Goal: Use online tool/utility: Utilize a website feature to perform a specific function

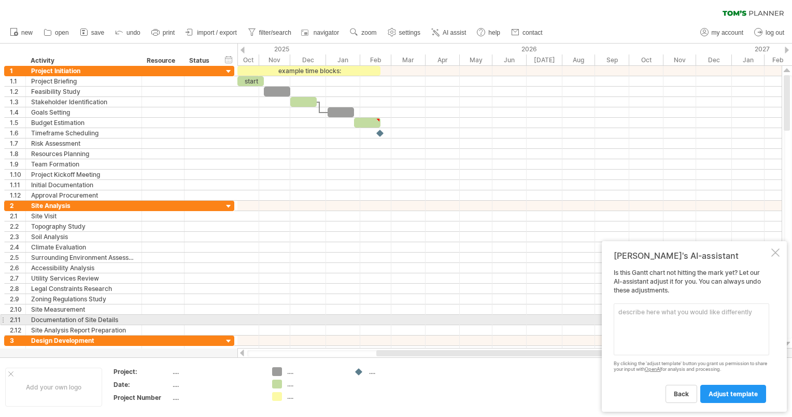
click at [678, 318] on textarea at bounding box center [690, 329] width 155 height 52
paste textarea "🗓️ Loremip Dolorsita Consecte – Adip-Eli Seddo Eiusm Temporincid Utlabo Etdo: M…"
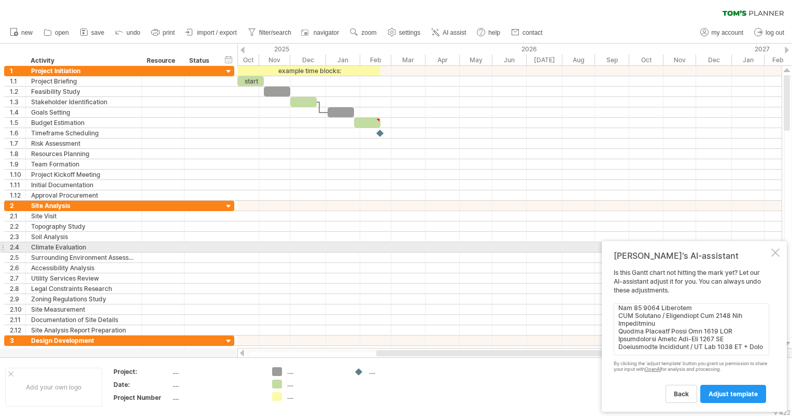
type textarea "🗓️ Loremip Dolorsita Consecte – Adip-Eli Seddo Eiusm Temporincid Utlabo Etdo: M…"
click at [775, 251] on div at bounding box center [775, 252] width 8 height 8
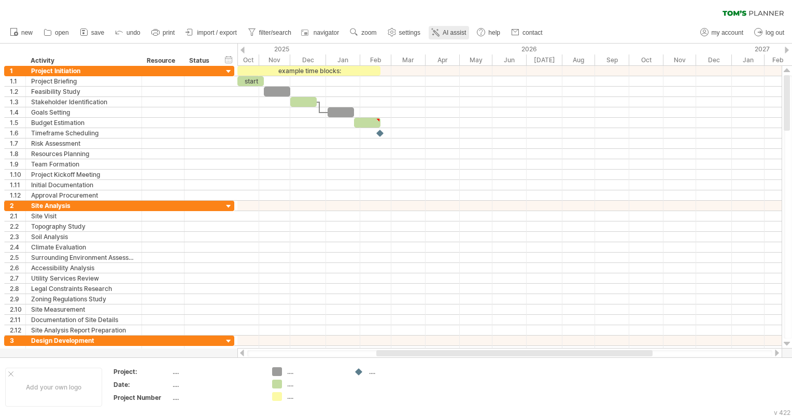
click at [459, 32] on span "AI assist" at bounding box center [453, 32] width 23 height 7
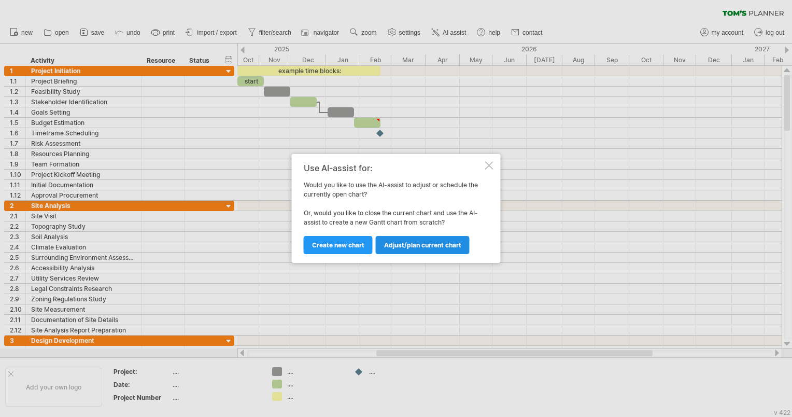
click at [404, 242] on span "Adjust/plan current chart" at bounding box center [422, 245] width 77 height 8
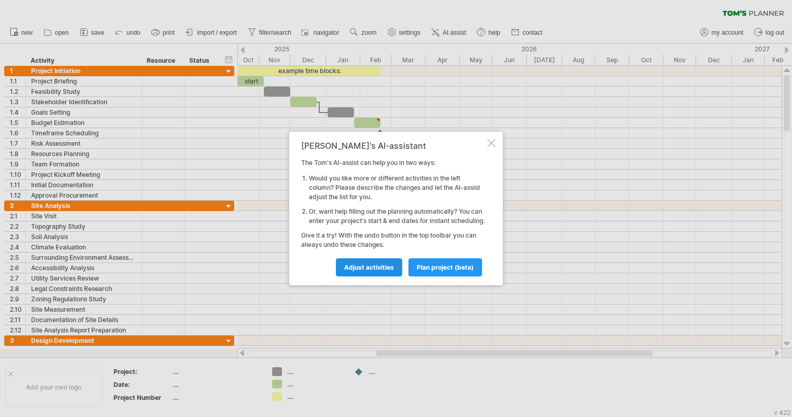
click at [388, 270] on span "Adjust activities" at bounding box center [369, 267] width 50 height 8
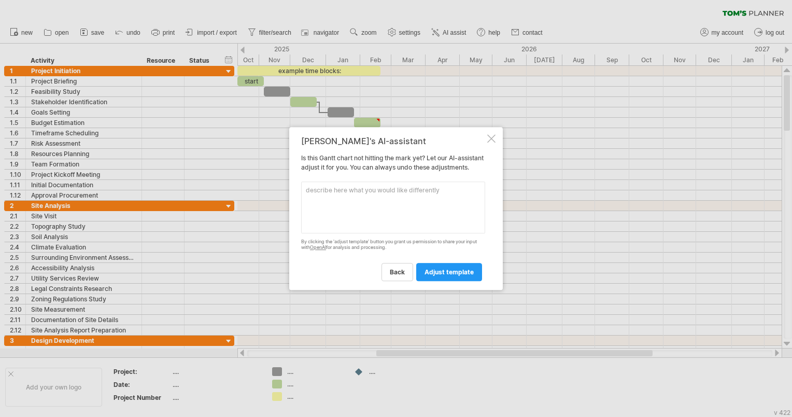
click at [490, 134] on div at bounding box center [491, 138] width 8 height 8
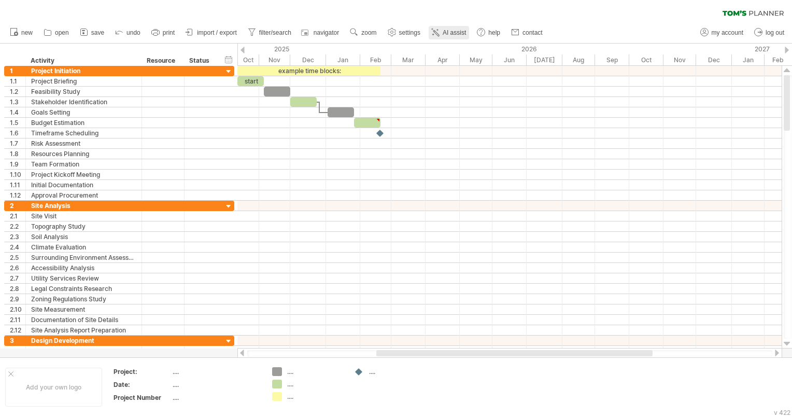
click at [453, 31] on span "AI assist" at bounding box center [453, 32] width 23 height 7
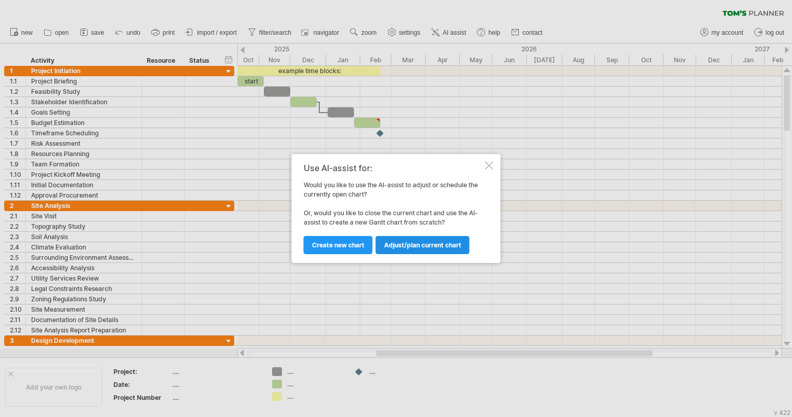
click at [406, 246] on span "Adjust/plan current chart" at bounding box center [422, 245] width 77 height 8
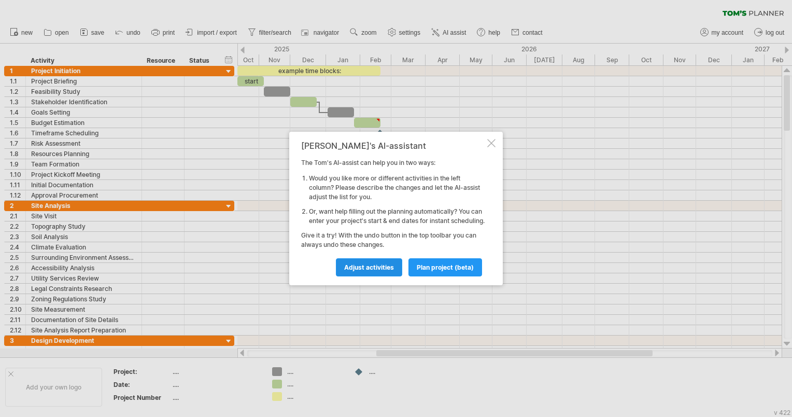
click at [384, 276] on link "Adjust activities" at bounding box center [369, 267] width 66 height 18
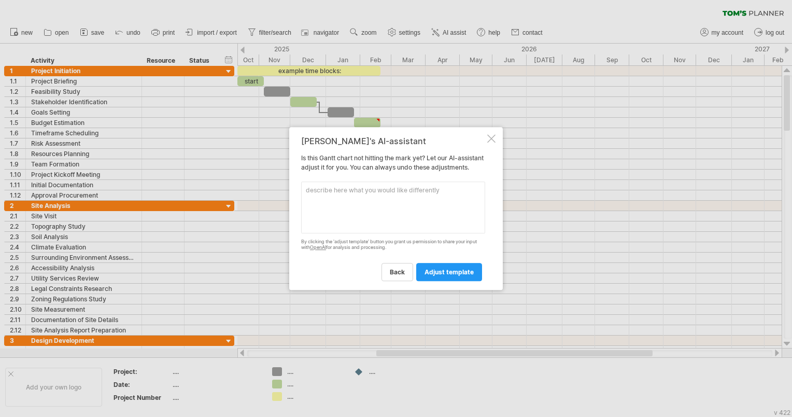
click at [380, 195] on textarea at bounding box center [393, 207] width 184 height 52
paste textarea "| **Lorem / Ipsu / Dolorsita** | **Consecte** | **Adipi → Elitse** | **Doei / T…"
type textarea "| **Lorem / Ipsu / Dolorsita** | **Consecte** | **Adipi → Elitse** | **Doei / T…"
click at [439, 276] on span "adjust template" at bounding box center [448, 272] width 49 height 8
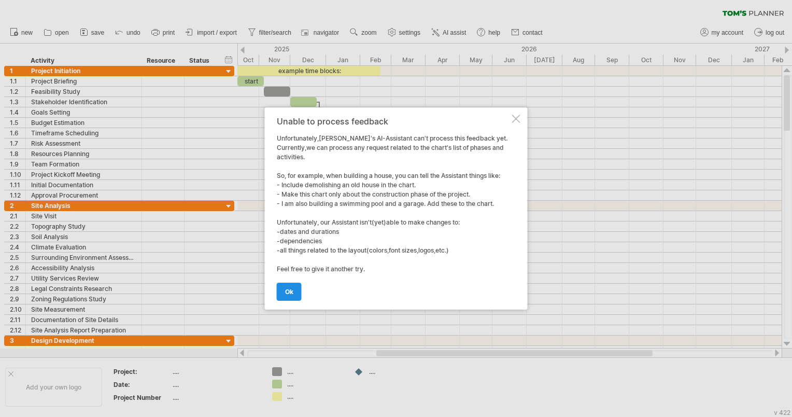
click at [290, 296] on link "ok" at bounding box center [289, 291] width 25 height 18
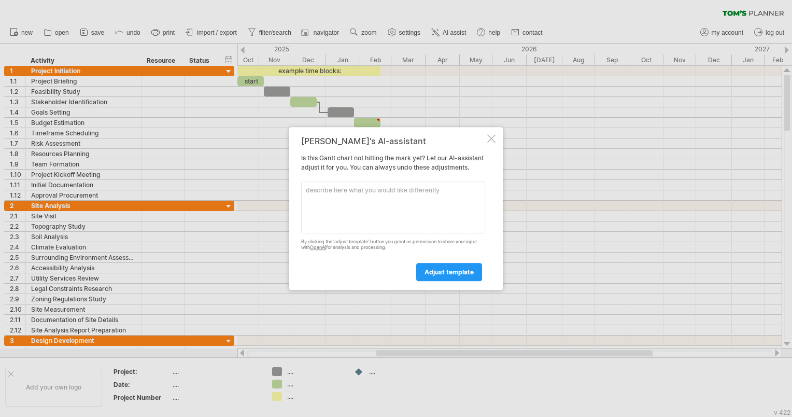
click at [29, 54] on div at bounding box center [396, 208] width 792 height 417
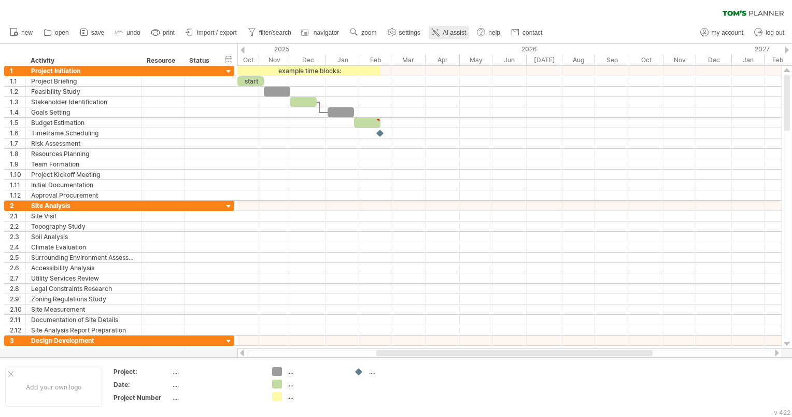
click at [458, 31] on span "AI assist" at bounding box center [453, 32] width 23 height 7
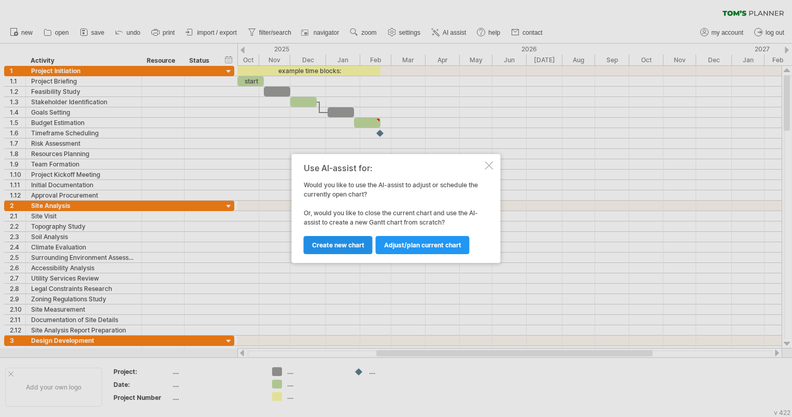
click at [334, 241] on span "Create new chart" at bounding box center [338, 245] width 52 height 8
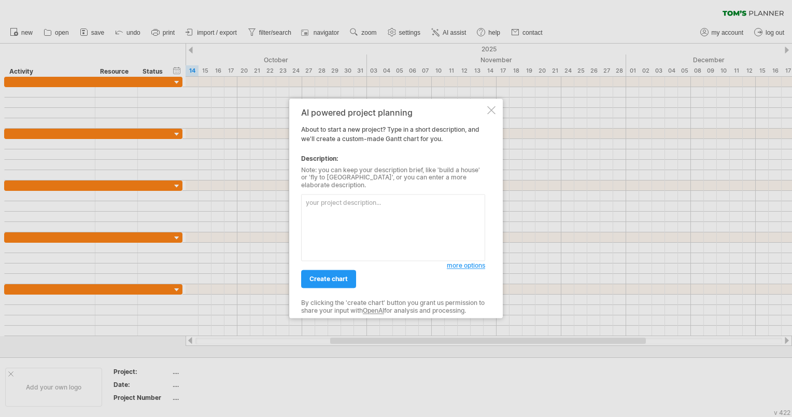
click at [457, 263] on span "more options" at bounding box center [466, 266] width 38 height 8
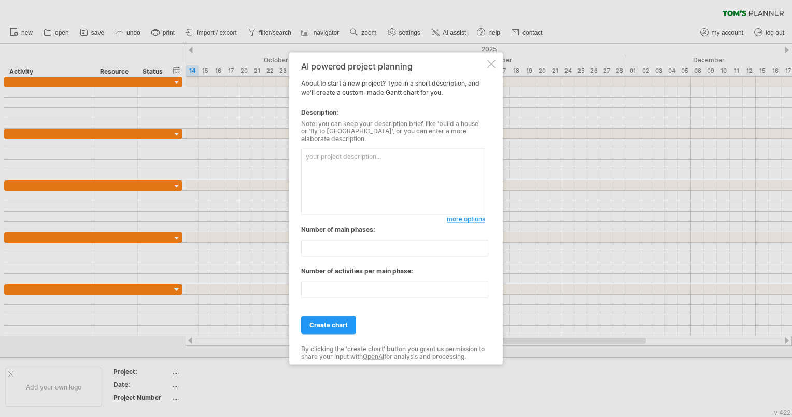
click at [358, 152] on textarea at bounding box center [393, 181] width 184 height 67
click at [337, 153] on textarea at bounding box center [393, 181] width 184 height 67
paste textarea "Comprehensive Project Schedule – [PERSON_NAME][GEOGRAPHIC_DATA]"
click at [410, 152] on textarea "Comprehensive Project Schedule – [PERSON_NAME][GEOGRAPHIC_DATA]" at bounding box center [393, 181] width 184 height 67
type textarea "Comprehensive Project Schedule – Architetcural design services for the historic…"
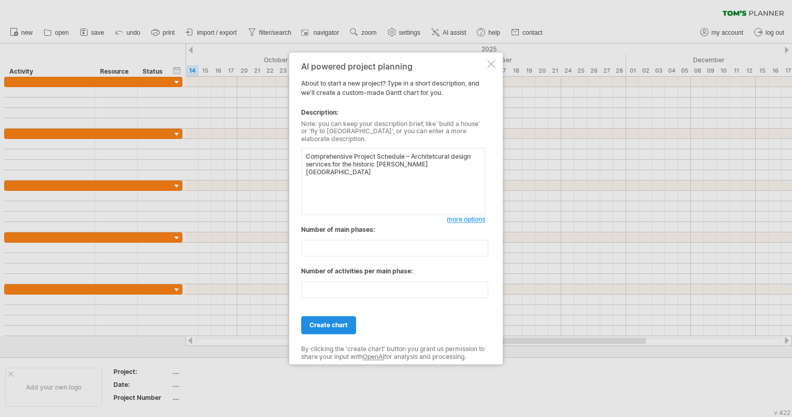
click at [346, 322] on span "create chart" at bounding box center [328, 325] width 38 height 8
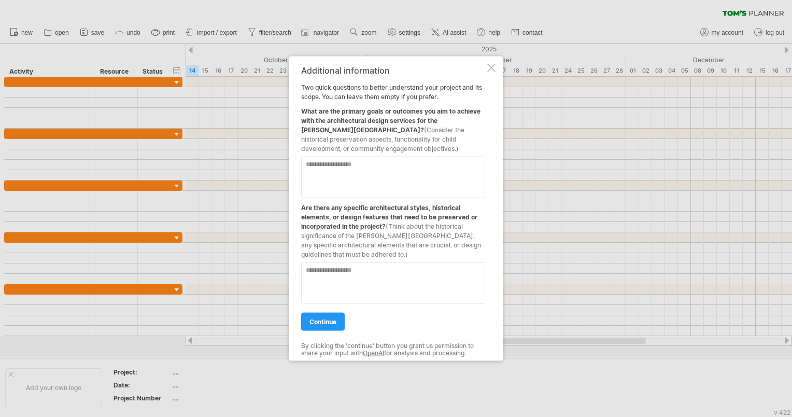
drag, startPoint x: 408, startPoint y: 131, endPoint x: 428, endPoint y: 132, distance: 20.7
click at [428, 132] on span "(Consider the historical preservation aspects, functionality for child developm…" at bounding box center [382, 139] width 163 height 26
click at [346, 171] on textarea at bounding box center [393, 176] width 184 height 41
click at [331, 165] on textarea at bounding box center [393, 176] width 184 height 41
click at [358, 182] on textarea "**********" at bounding box center [393, 176] width 184 height 41
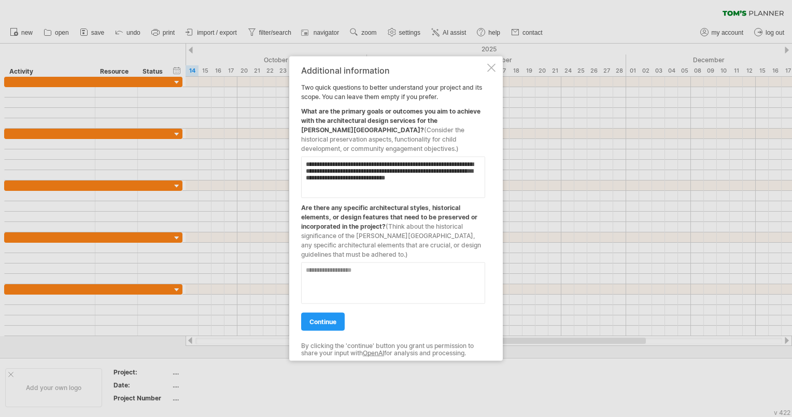
type textarea "**********"
click at [371, 271] on textarea at bounding box center [393, 282] width 184 height 41
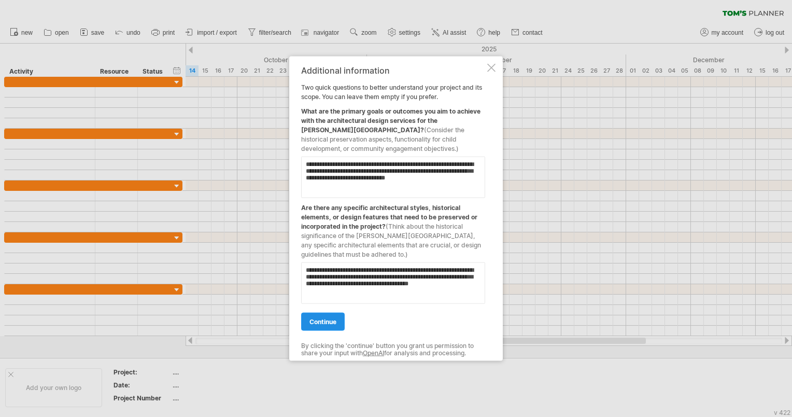
type textarea "**********"
click at [311, 321] on span "continue" at bounding box center [322, 322] width 27 height 8
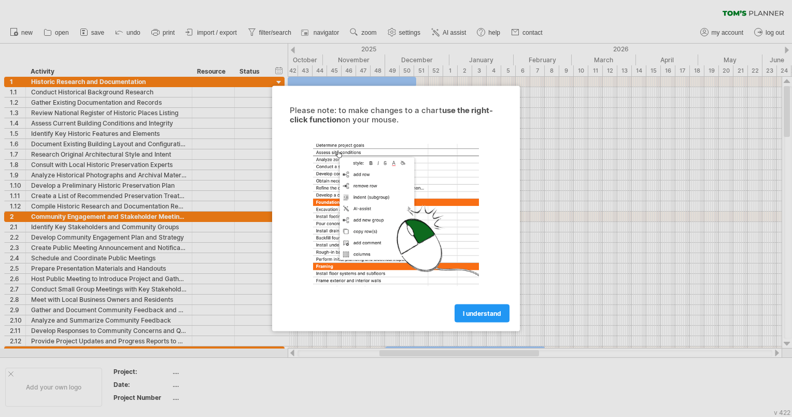
click at [489, 311] on span "I understand" at bounding box center [482, 313] width 38 height 8
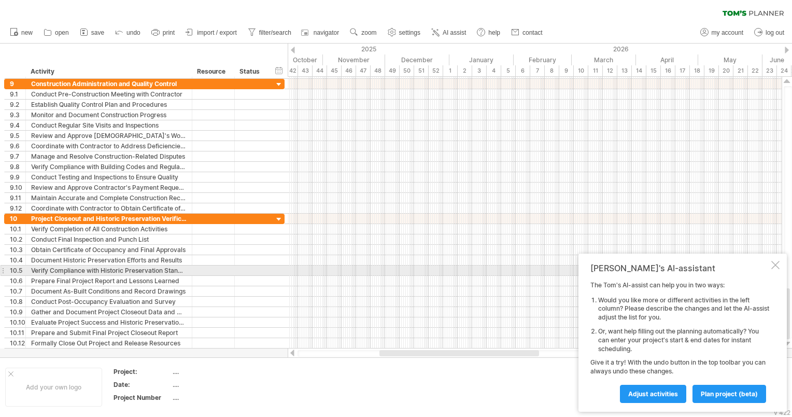
click at [775, 265] on div at bounding box center [775, 265] width 8 height 8
